Goal: Check status: Check status

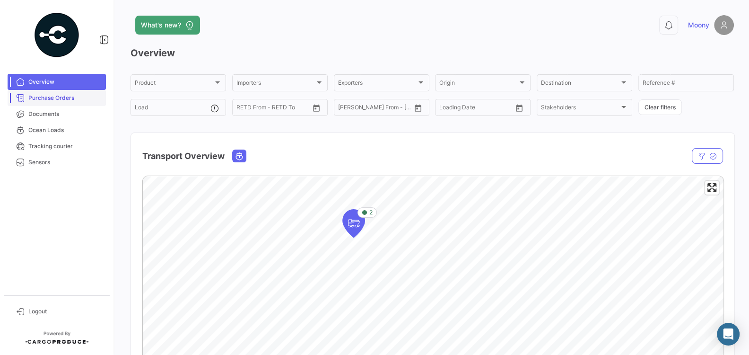
click at [56, 97] on span "Purchase Orders" at bounding box center [65, 98] width 74 height 9
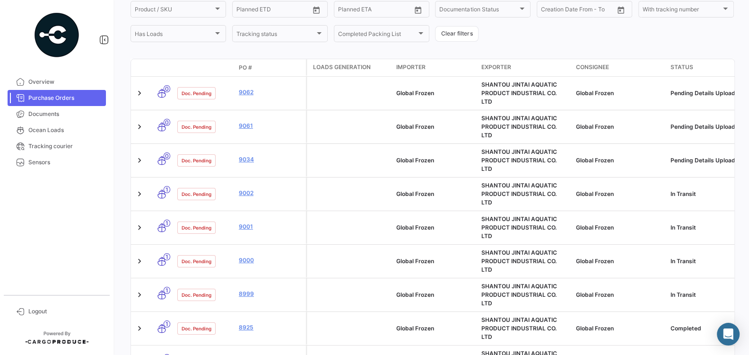
scroll to position [147, 0]
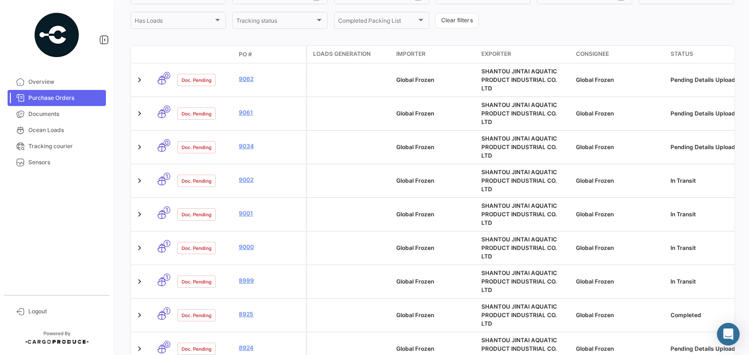
click at [296, 231] on datatable-body-cell "9000" at bounding box center [270, 247] width 71 height 33
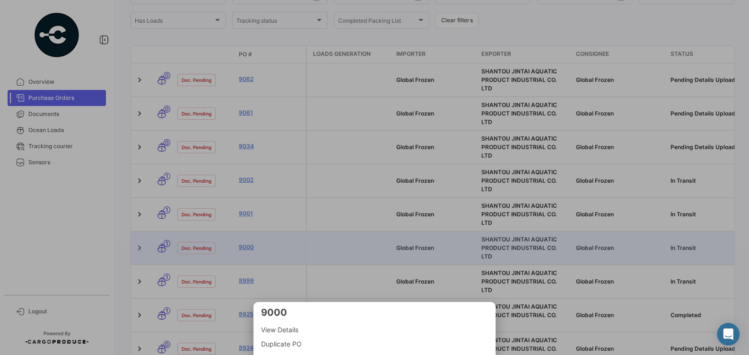
click at [296, 211] on div at bounding box center [374, 177] width 749 height 355
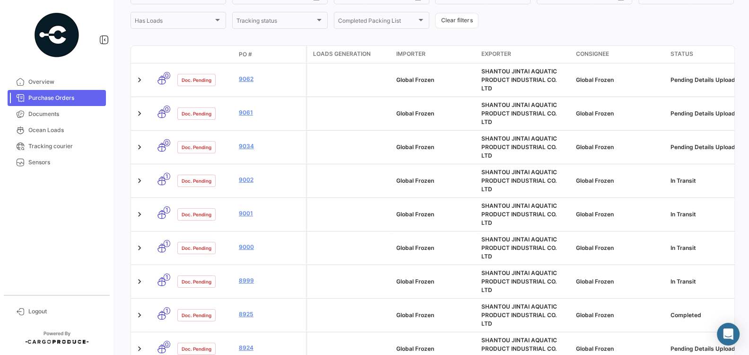
click at [296, 231] on datatable-body-cell "9000" at bounding box center [270, 247] width 71 height 33
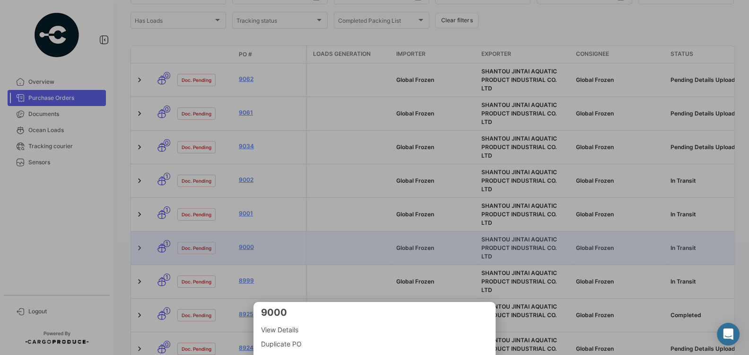
click at [296, 211] on div at bounding box center [374, 177] width 749 height 355
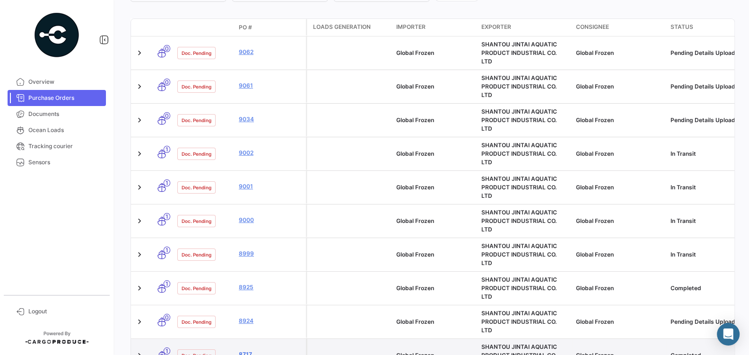
scroll to position [0, 0]
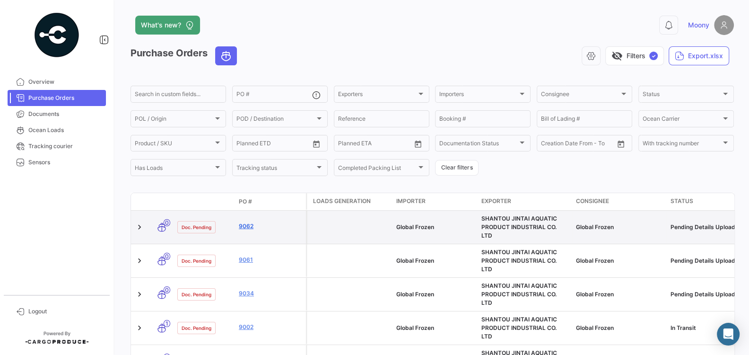
click at [244, 222] on link "9062" at bounding box center [270, 226] width 63 height 9
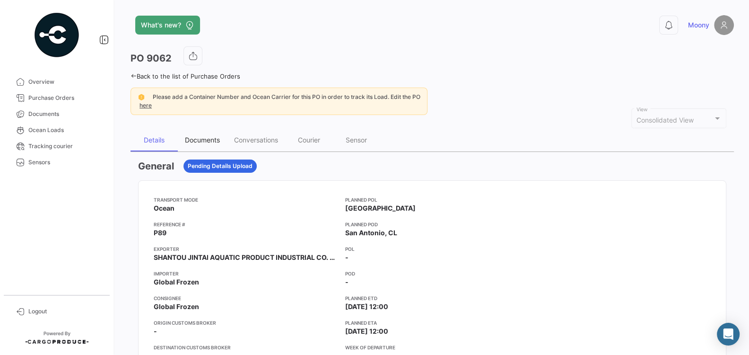
click at [208, 142] on div "Documents" at bounding box center [202, 140] width 35 height 8
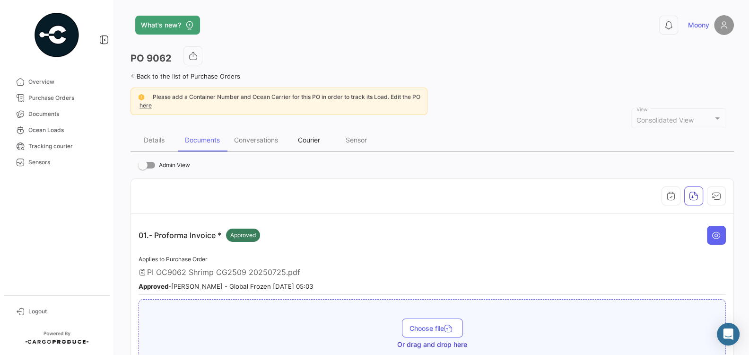
click at [312, 141] on div "Courier" at bounding box center [309, 140] width 22 height 8
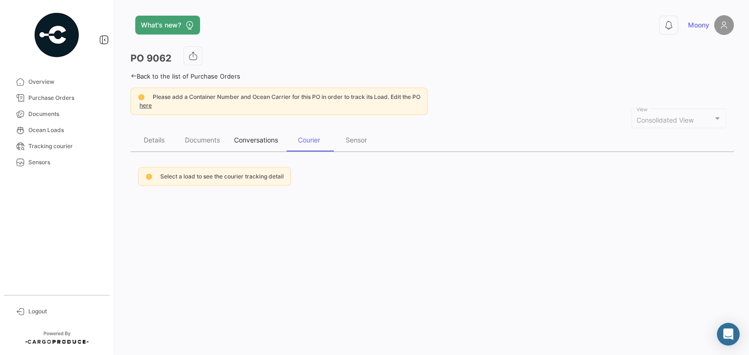
click at [264, 136] on div "Conversations" at bounding box center [256, 140] width 44 height 8
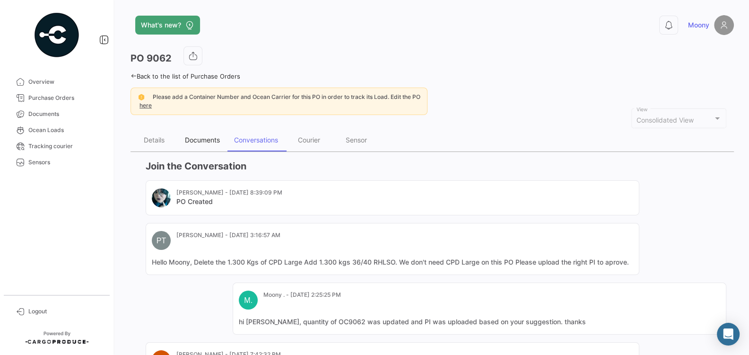
click at [208, 130] on div "Documents" at bounding box center [202, 140] width 49 height 23
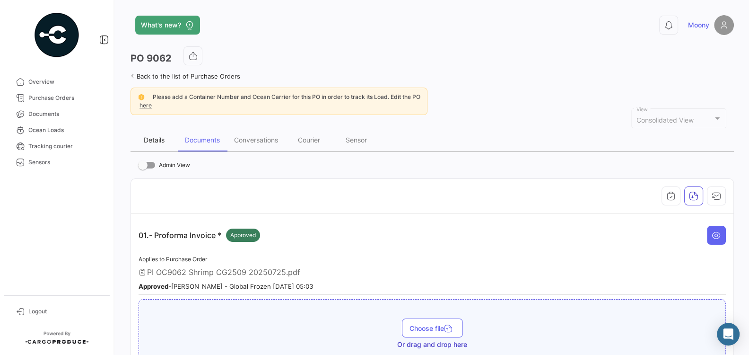
click at [164, 132] on div "Details" at bounding box center [154, 140] width 47 height 23
